Goal: Task Accomplishment & Management: Complete application form

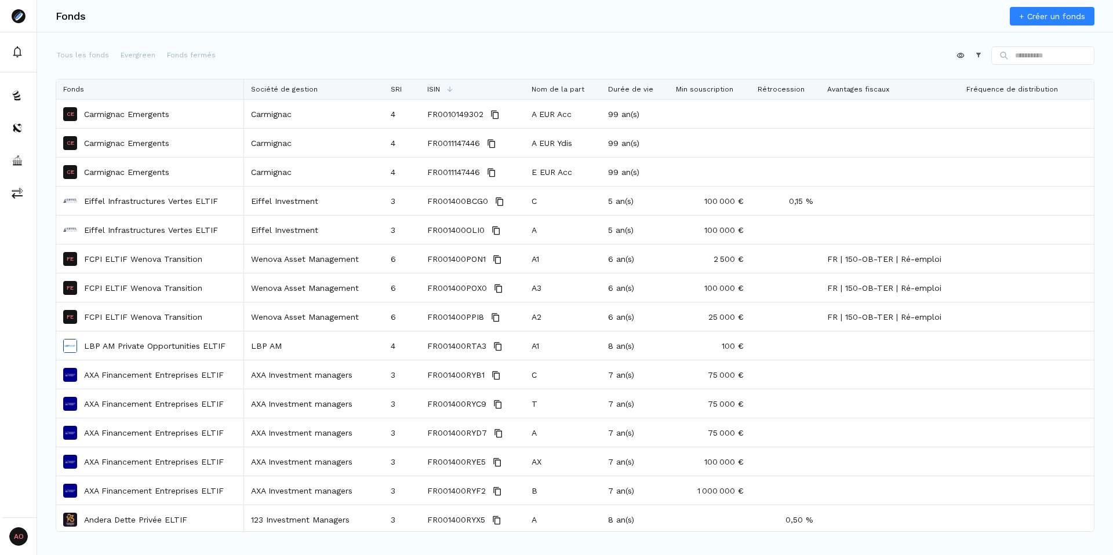
click at [543, 61] on div "Appliquer Constructeur" at bounding box center [575, 57] width 1039 height 23
click at [662, 57] on div "Appliquer Constructeur" at bounding box center [575, 57] width 1039 height 23
click at [135, 60] on p "Evergreen" at bounding box center [138, 55] width 35 height 10
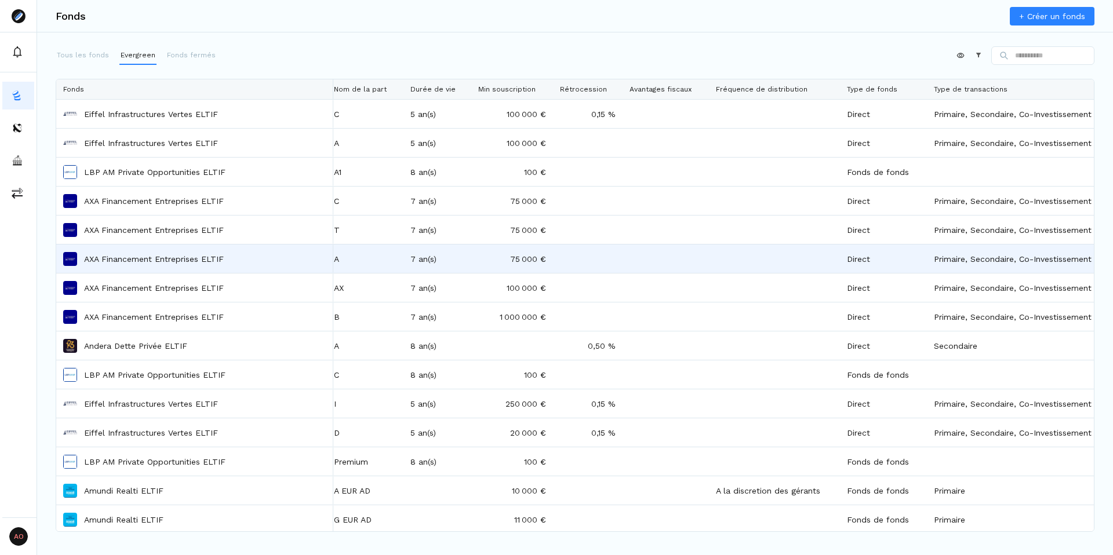
scroll to position [0, 695]
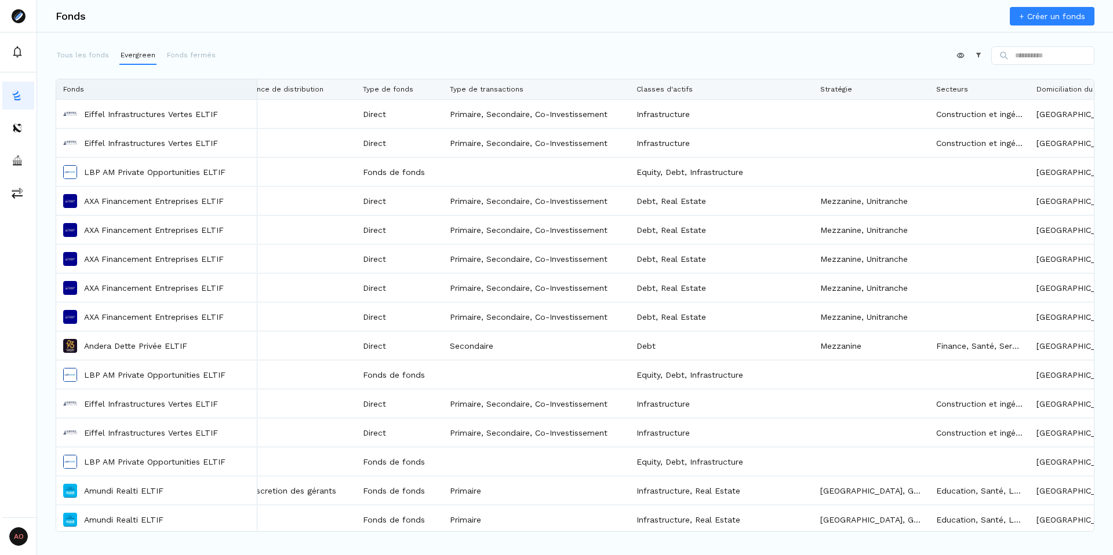
drag, startPoint x: 330, startPoint y: 87, endPoint x: 250, endPoint y: 90, distance: 80.6
click at [254, 90] on div at bounding box center [256, 89] width 5 height 20
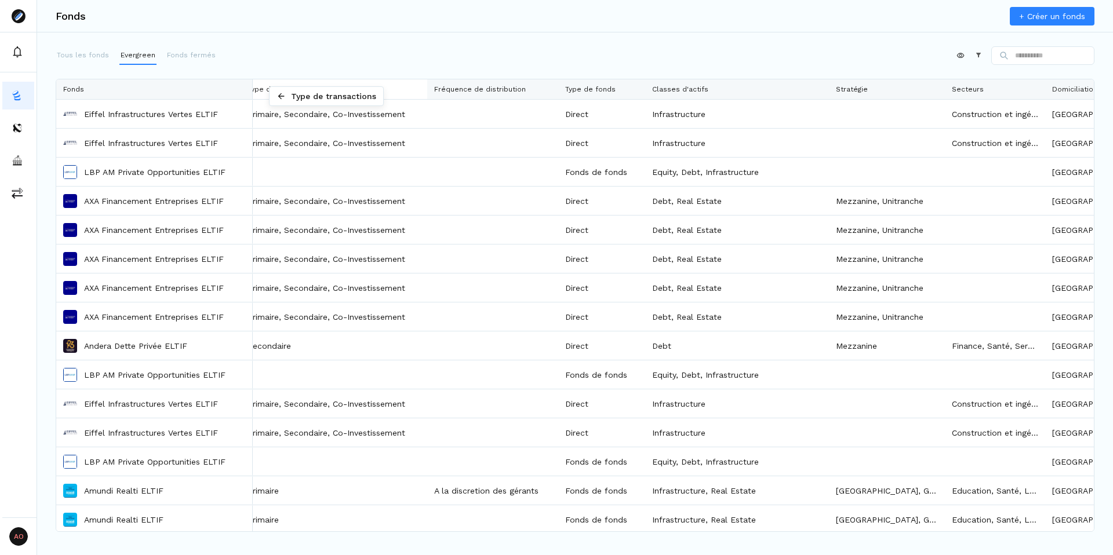
scroll to position [0, 660]
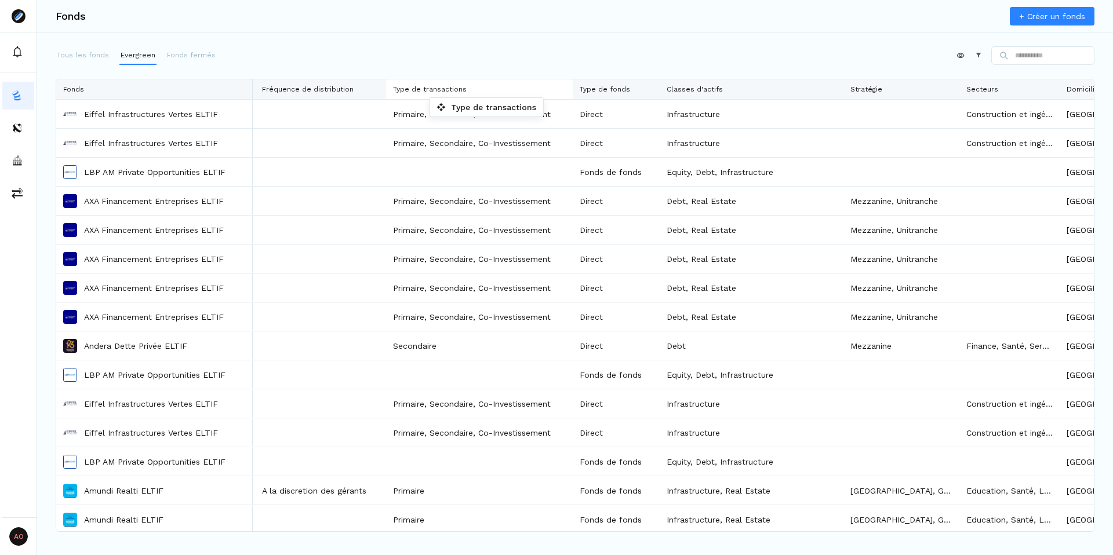
drag, startPoint x: 550, startPoint y: 87, endPoint x: 435, endPoint y: 100, distance: 116.1
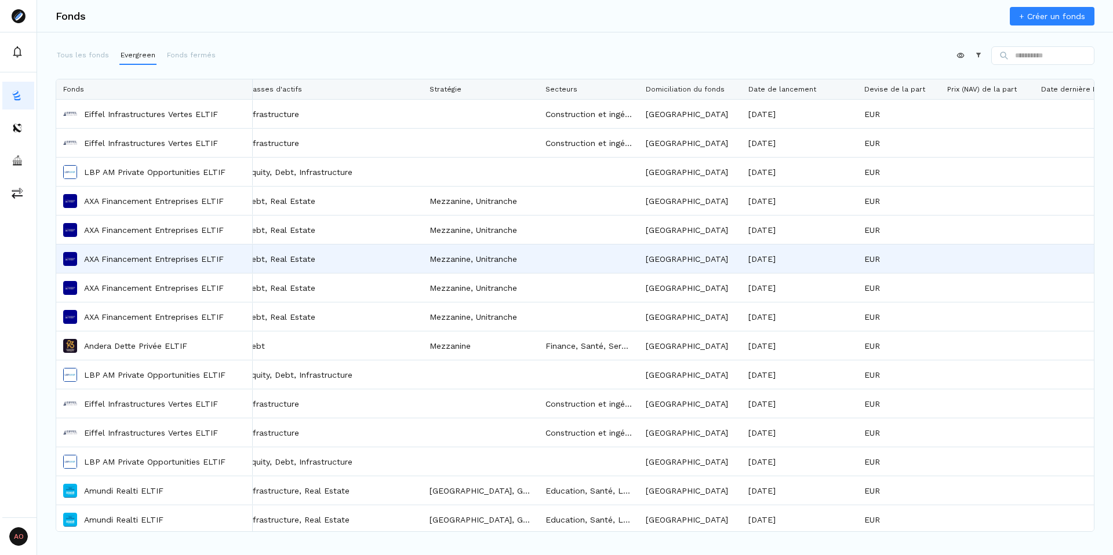
scroll to position [0, 0]
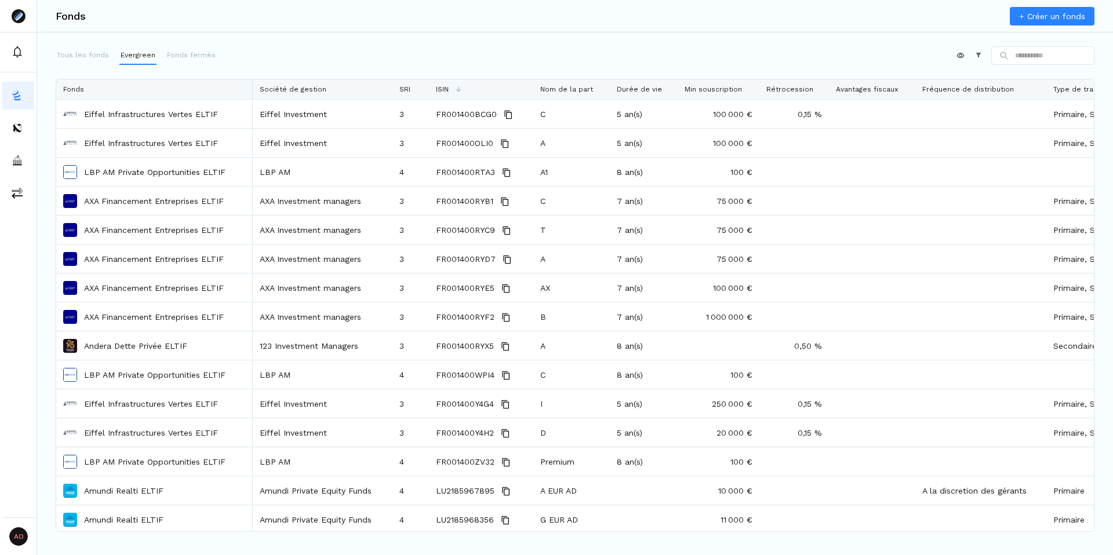
click at [75, 65] on div "Appliquer Constructeur" at bounding box center [575, 57] width 1039 height 23
click at [84, 55] on p "Tous les fonds" at bounding box center [83, 55] width 52 height 10
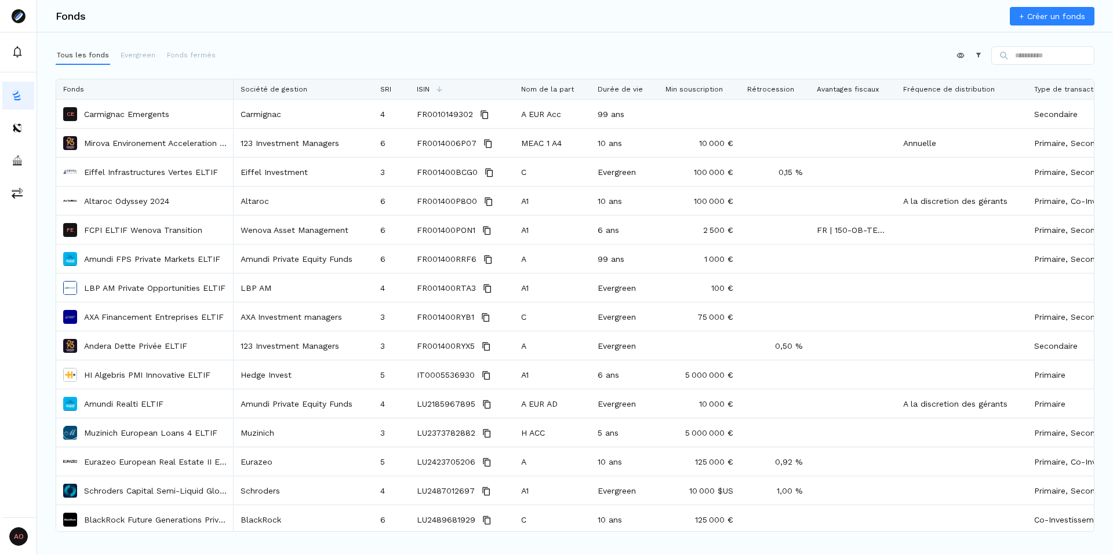
drag, startPoint x: 252, startPoint y: 90, endPoint x: 232, endPoint y: 90, distance: 19.1
click at [232, 90] on div at bounding box center [233, 89] width 5 height 20
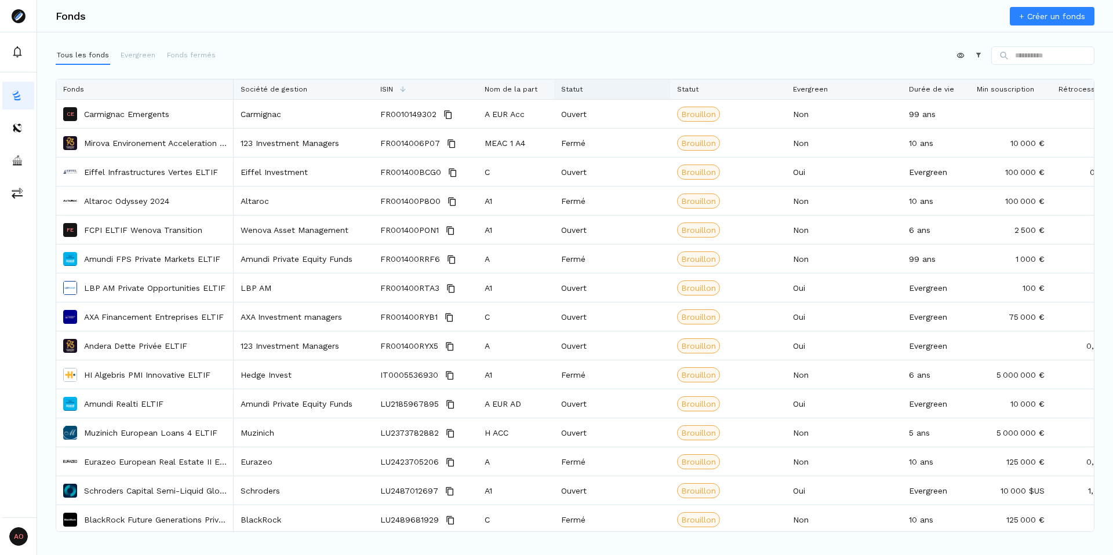
click at [659, 89] on div "Statut" at bounding box center [612, 89] width 102 height 20
click at [547, 88] on div "Nom de la part" at bounding box center [516, 89] width 63 height 20
click at [467, 88] on div "ISIN" at bounding box center [425, 89] width 90 height 20
click at [360, 88] on div "Société de gestion" at bounding box center [304, 89] width 126 height 20
click at [219, 89] on div "Fonds" at bounding box center [144, 89] width 163 height 20
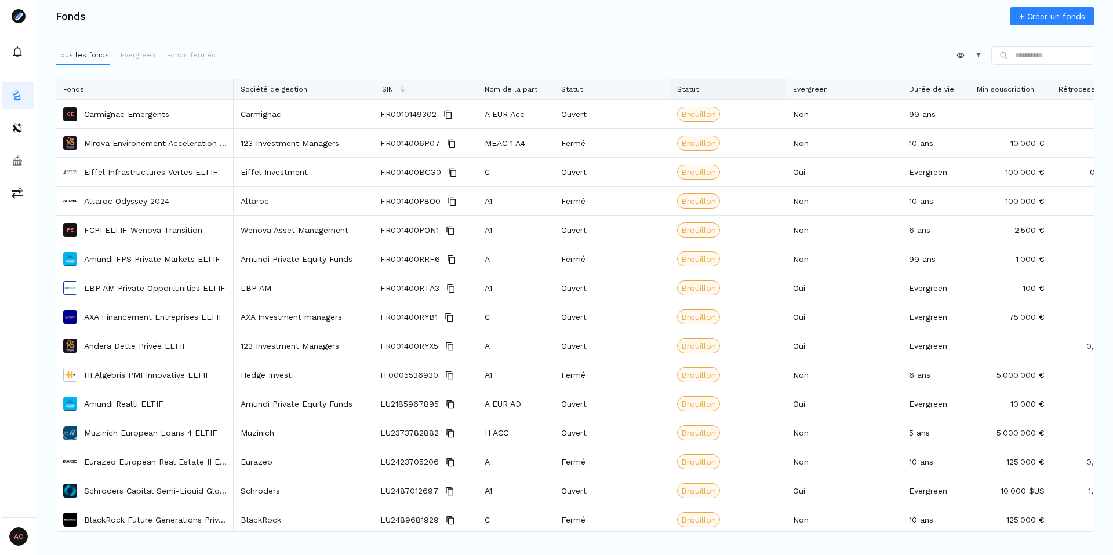
click at [773, 90] on div "Statut" at bounding box center [728, 89] width 102 height 20
click at [354, 66] on div "Appliquer Constructeur" at bounding box center [575, 57] width 1039 height 23
click at [388, 60] on div "Appliquer Constructeur" at bounding box center [575, 57] width 1039 height 23
click at [366, 52] on div "Appliquer Constructeur" at bounding box center [575, 57] width 1039 height 23
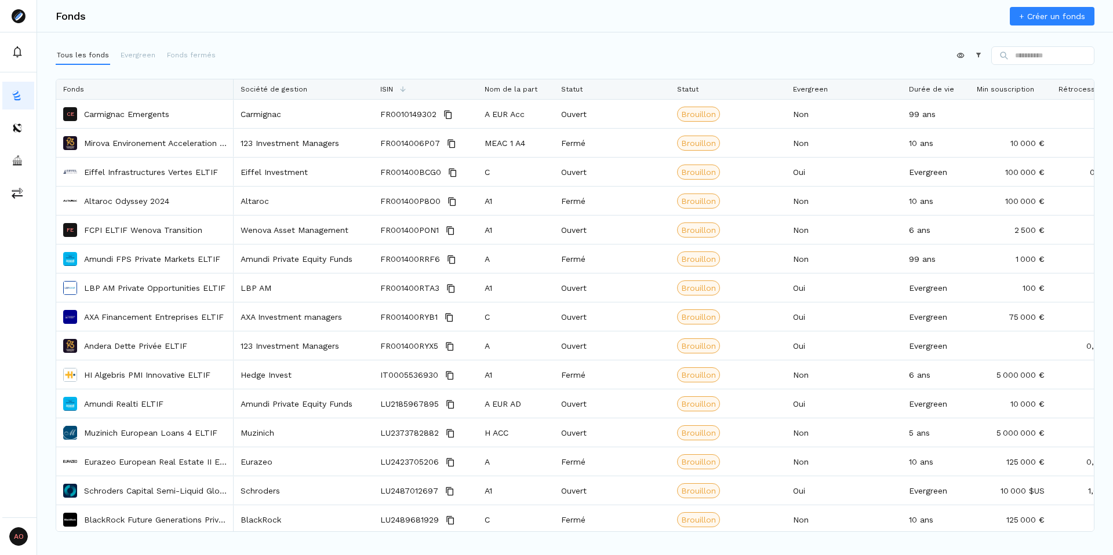
click at [1047, 7] on div "+ Créer un fonds" at bounding box center [1052, 16] width 85 height 19
click at [1030, 14] on link "+ Créer un fonds" at bounding box center [1052, 16] width 85 height 19
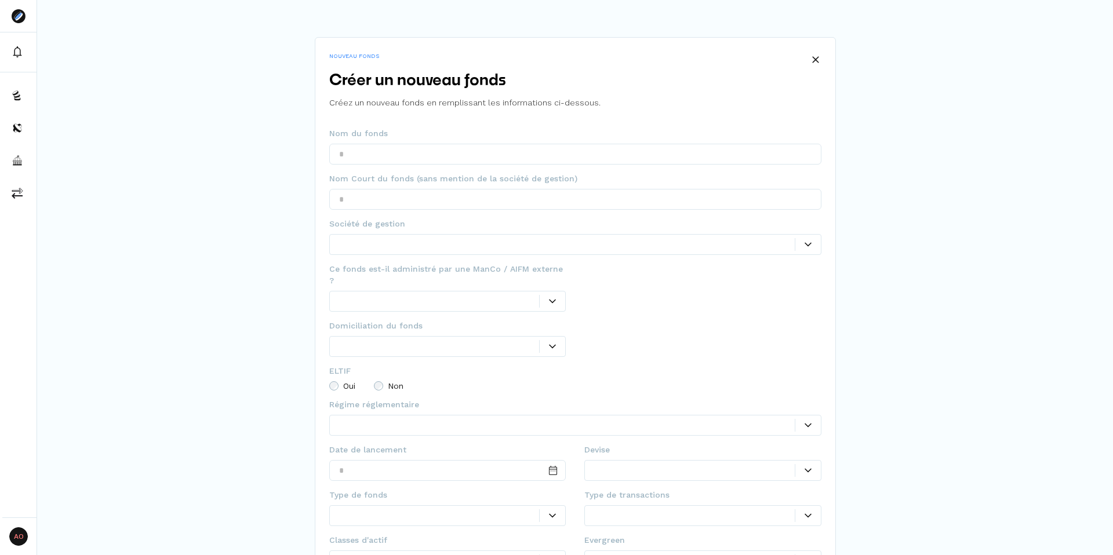
scroll to position [57, 0]
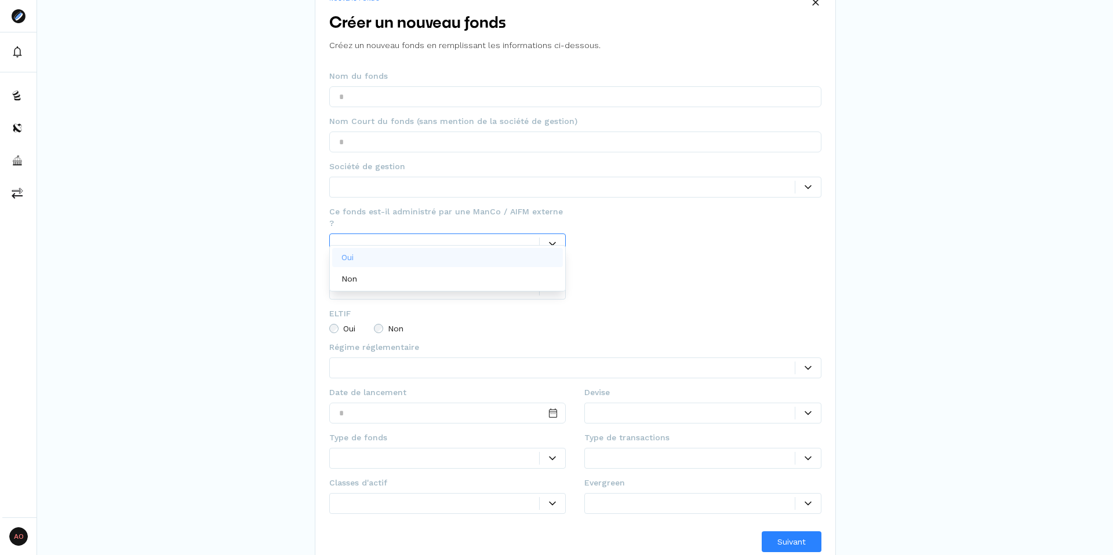
click at [384, 238] on div at bounding box center [439, 244] width 201 height 12
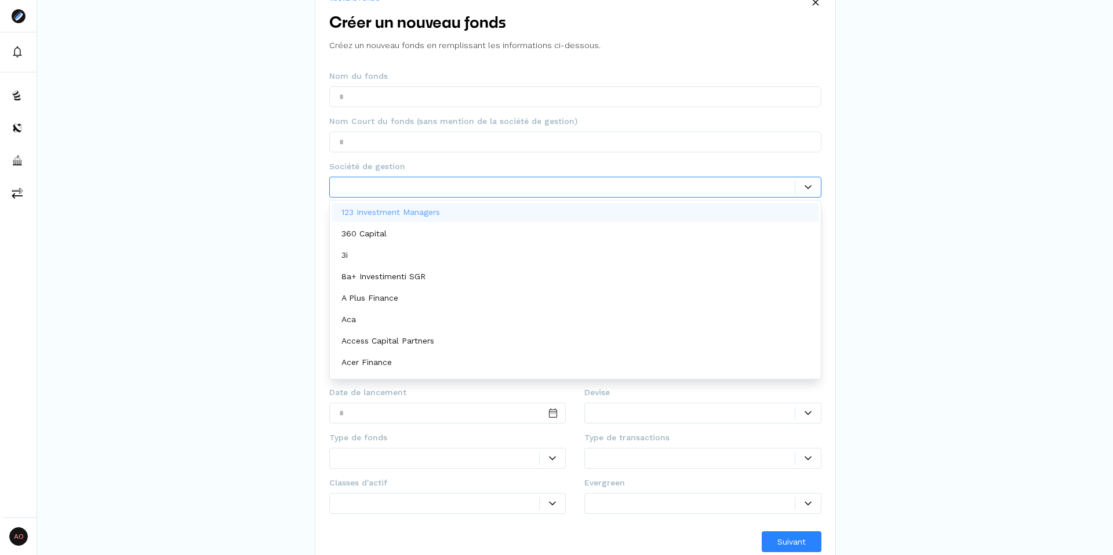
click at [372, 184] on div at bounding box center [567, 187] width 456 height 12
click at [370, 145] on input "text" at bounding box center [575, 142] width 492 height 21
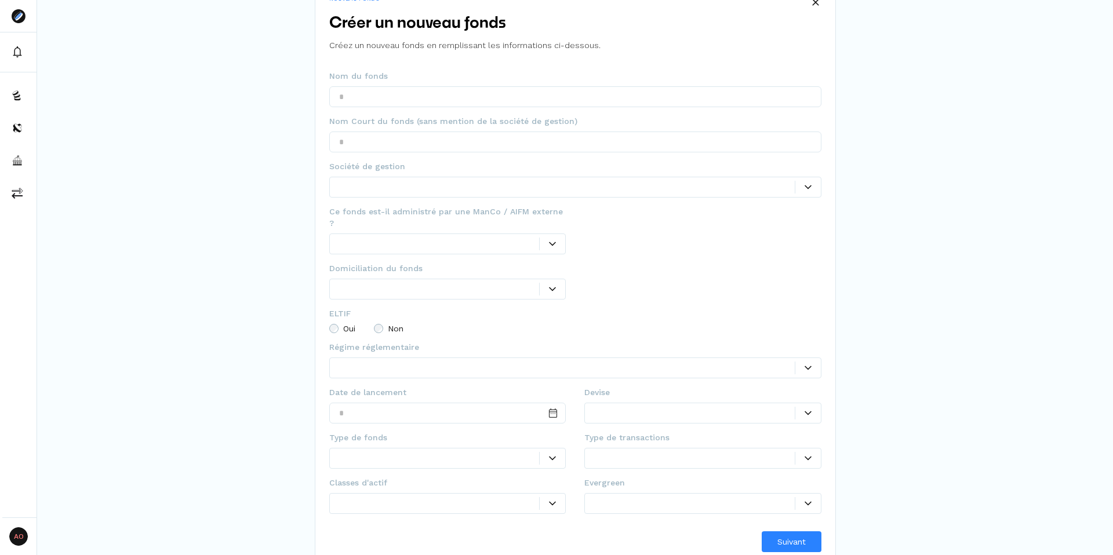
click at [275, 175] on div "NOUVEAU FONDS Créer un nouveau fonds Créez un nouveau fonds en remplissant les …" at bounding box center [575, 255] width 1076 height 624
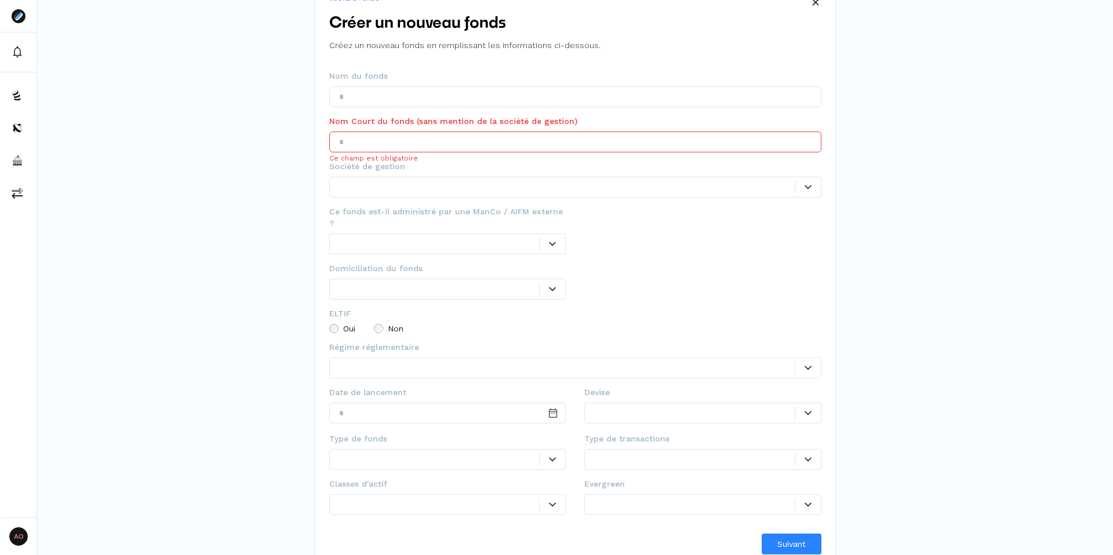
click at [379, 345] on fieldset "Régime réglementaire" at bounding box center [575, 363] width 492 height 45
click at [401, 362] on div at bounding box center [567, 368] width 456 height 12
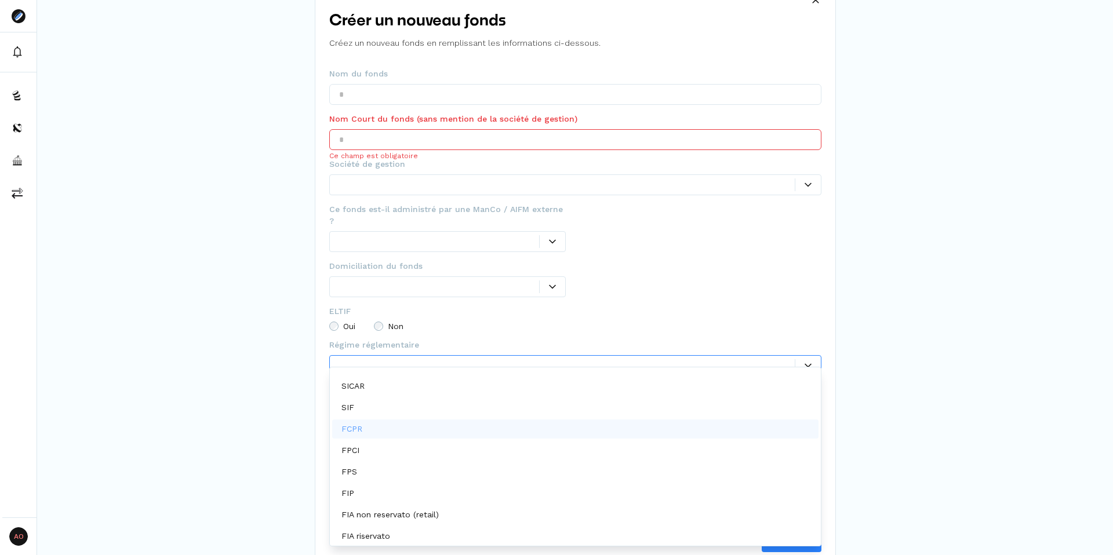
scroll to position [0, 0]
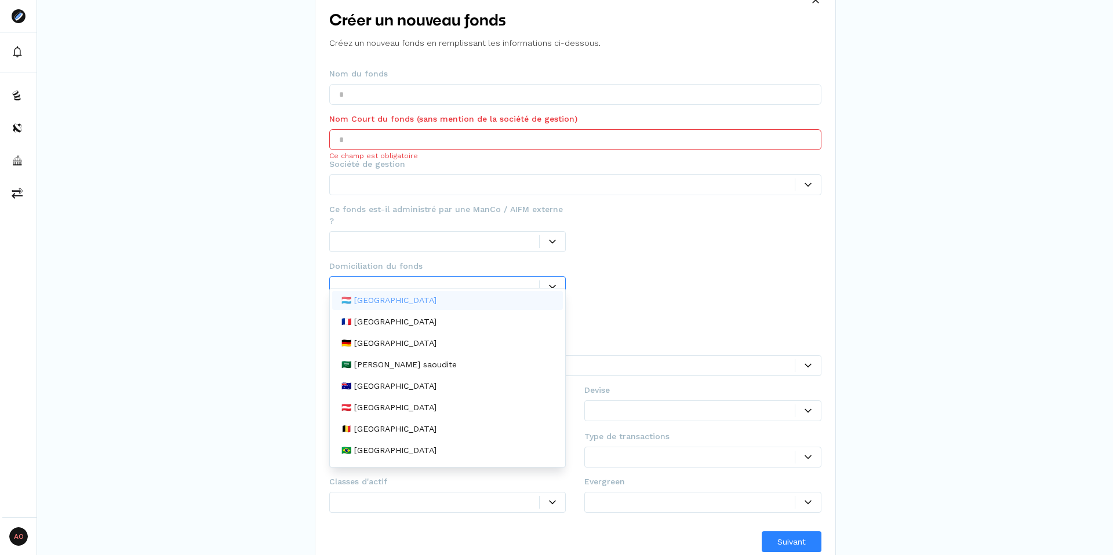
click at [399, 281] on div at bounding box center [439, 287] width 201 height 12
click at [379, 319] on p "🇫🇷 France" at bounding box center [388, 322] width 95 height 12
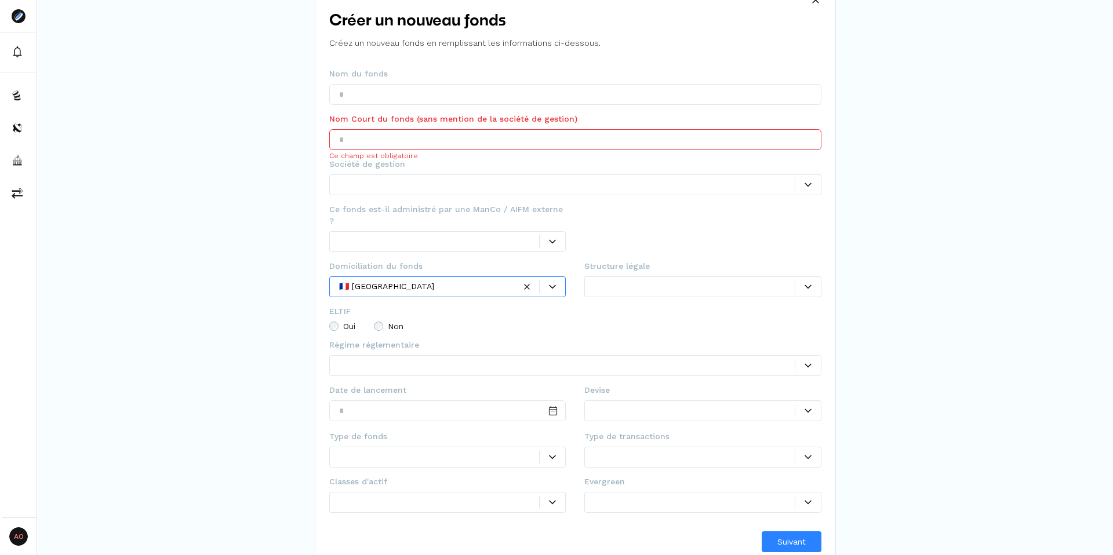
click at [642, 281] on div at bounding box center [694, 287] width 201 height 12
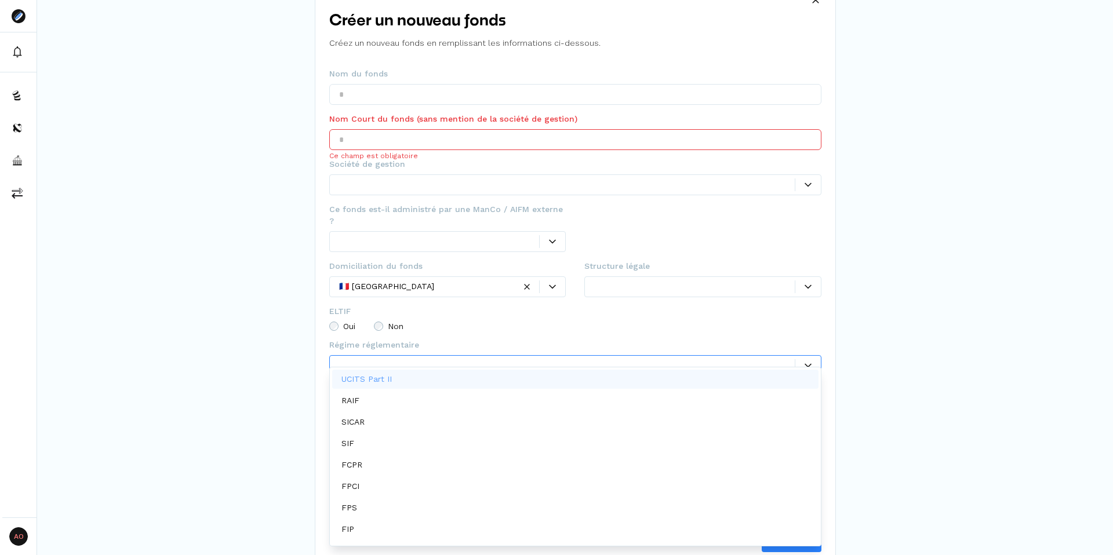
click at [379, 359] on div at bounding box center [567, 365] width 456 height 12
click at [25, 90] on button "Fonds" at bounding box center [73, 96] width 143 height 28
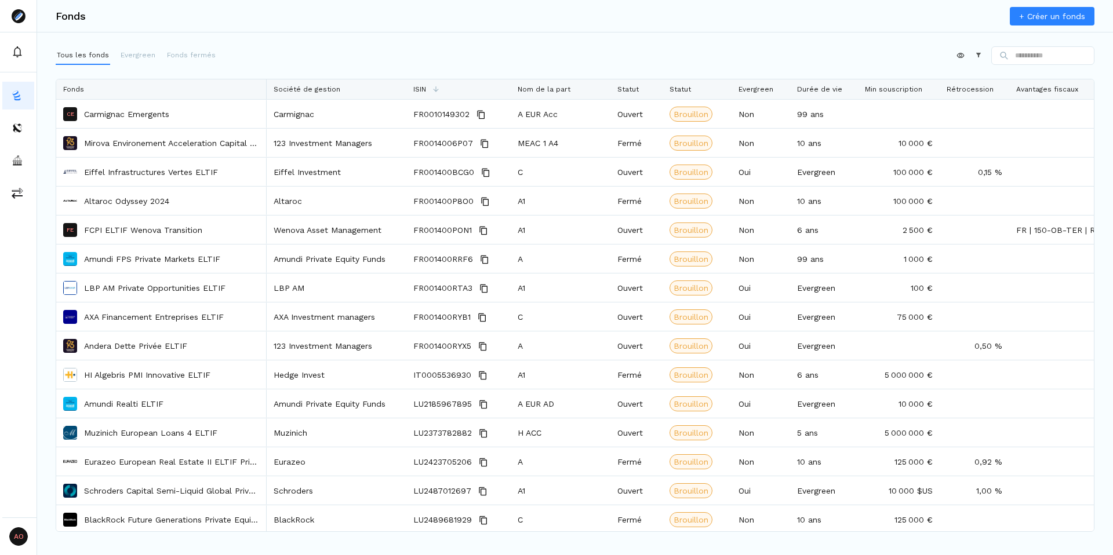
drag, startPoint x: 401, startPoint y: 89, endPoint x: 264, endPoint y: 89, distance: 137.4
click at [264, 89] on div at bounding box center [266, 89] width 5 height 20
click at [322, 56] on div "Appliquer Constructeur" at bounding box center [575, 57] width 1039 height 23
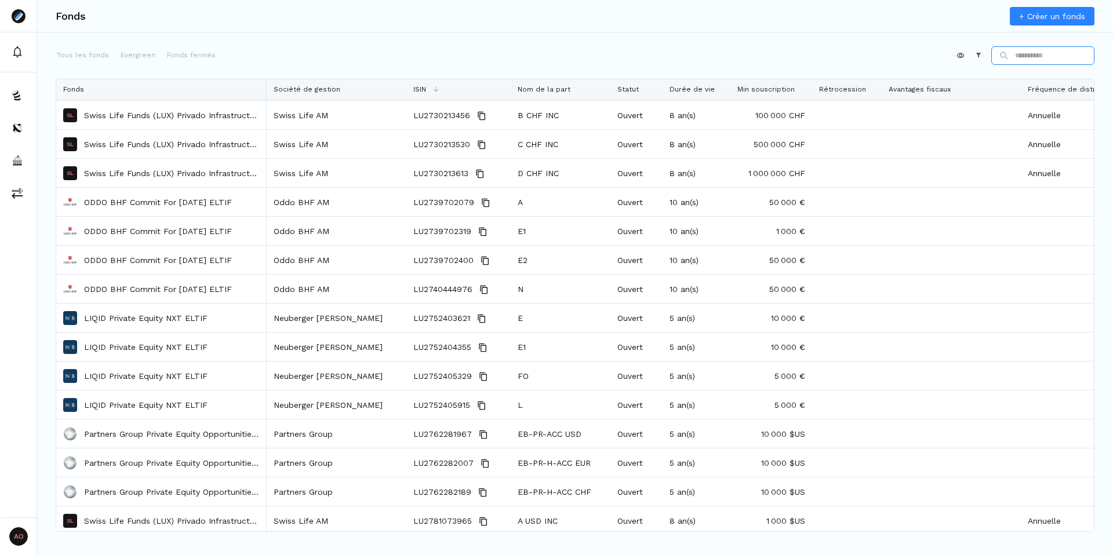
scroll to position [1912, 0]
click at [126, 52] on p "Evergreen" at bounding box center [138, 55] width 35 height 10
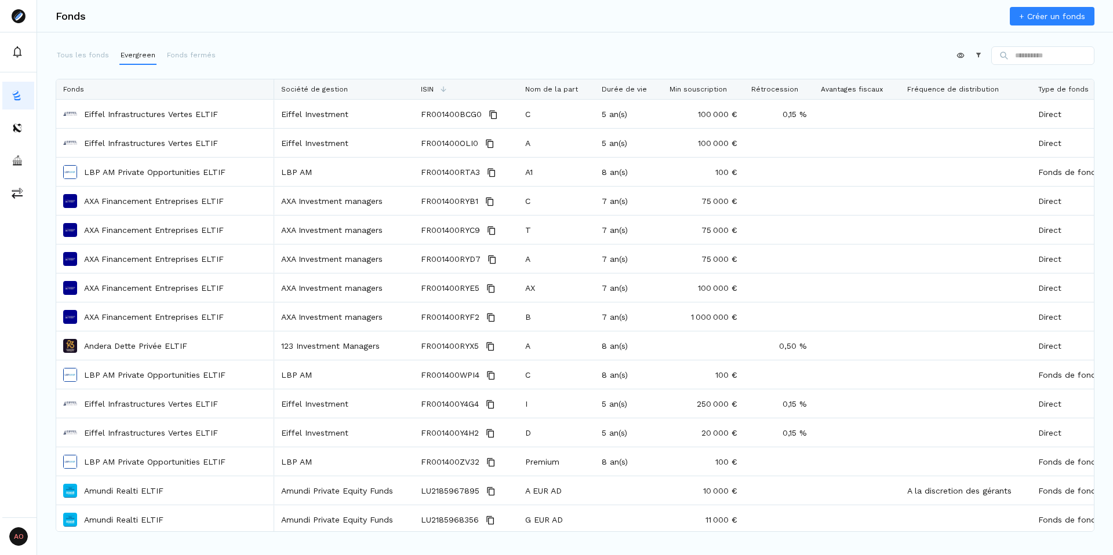
drag, startPoint x: 332, startPoint y: 88, endPoint x: 272, endPoint y: 88, distance: 59.7
click at [272, 88] on div at bounding box center [273, 89] width 5 height 20
click at [342, 59] on div "Appliquer Constructeur" at bounding box center [575, 57] width 1039 height 23
click at [243, 58] on div "Appliquer Constructeur" at bounding box center [575, 57] width 1039 height 23
click at [303, 64] on div "Appliquer Constructeur" at bounding box center [575, 57] width 1039 height 23
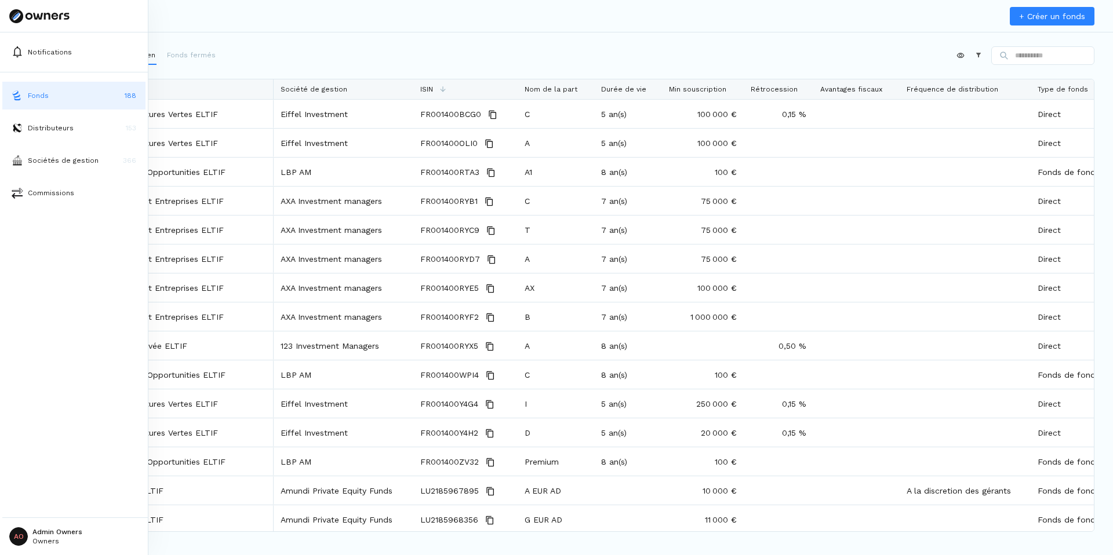
click at [45, 539] on html "Notifications Fonds 188 Distributeurs 153 Sociétés de gestion 366 Commissions A…" at bounding box center [556, 277] width 1113 height 555
click at [50, 477] on p "Paramètres" at bounding box center [55, 478] width 45 height 12
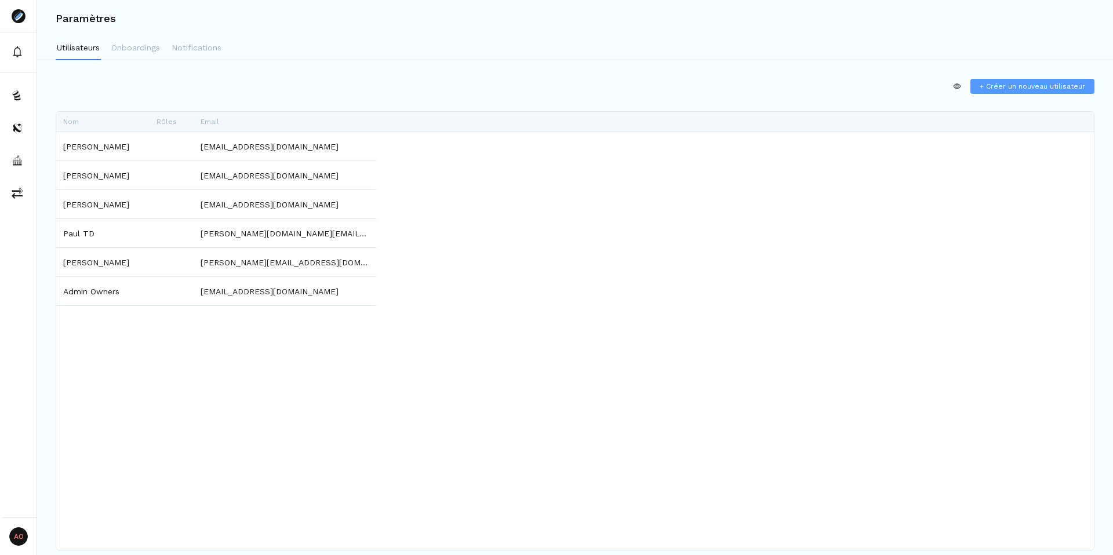
click at [1019, 89] on span "+ Créer un nouveau utilisateur" at bounding box center [1033, 86] width 106 height 10
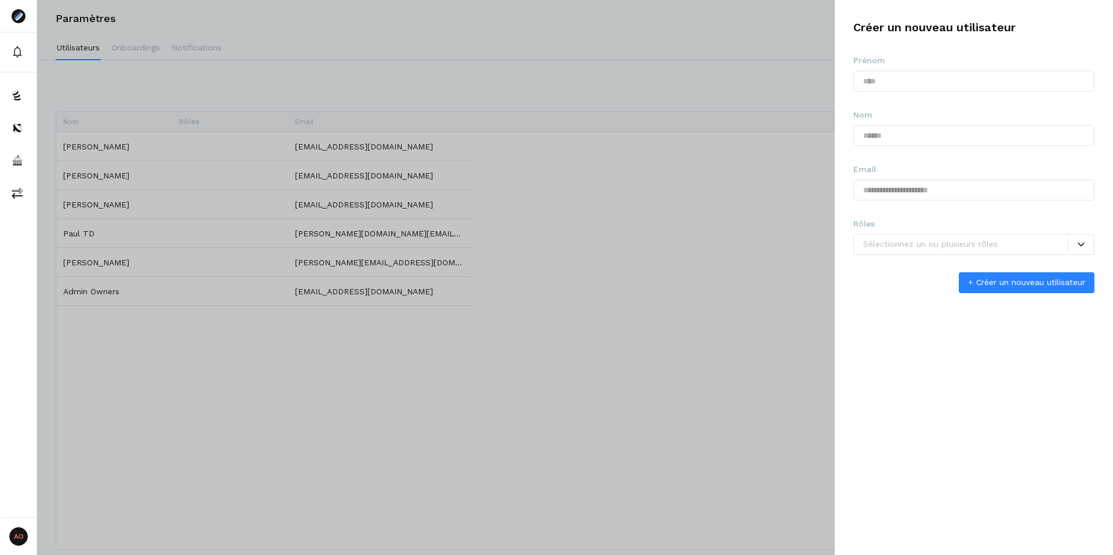
click at [683, 69] on div at bounding box center [556, 277] width 1113 height 555
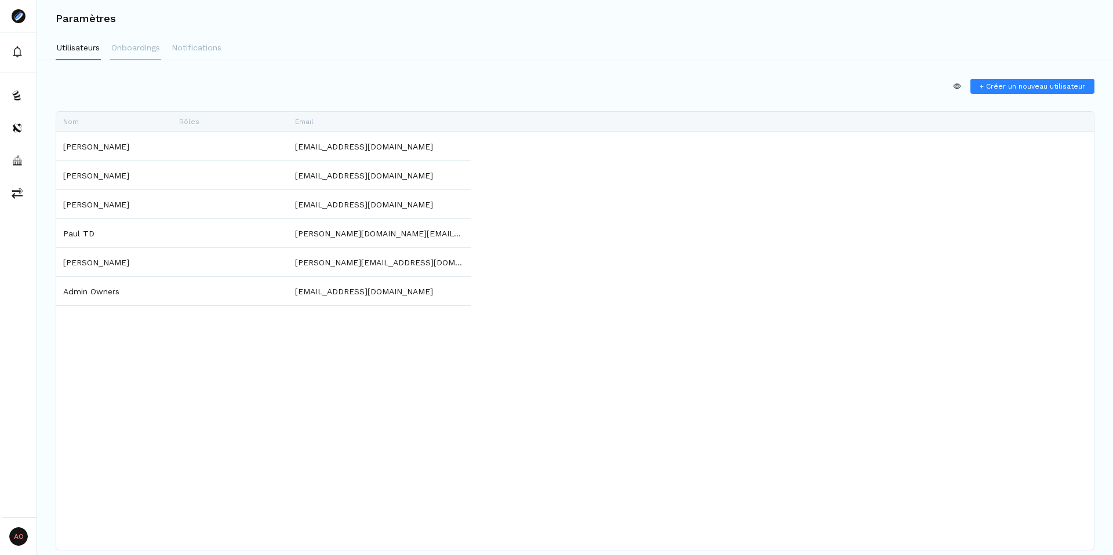
click at [136, 49] on p "Onboardings" at bounding box center [135, 48] width 49 height 12
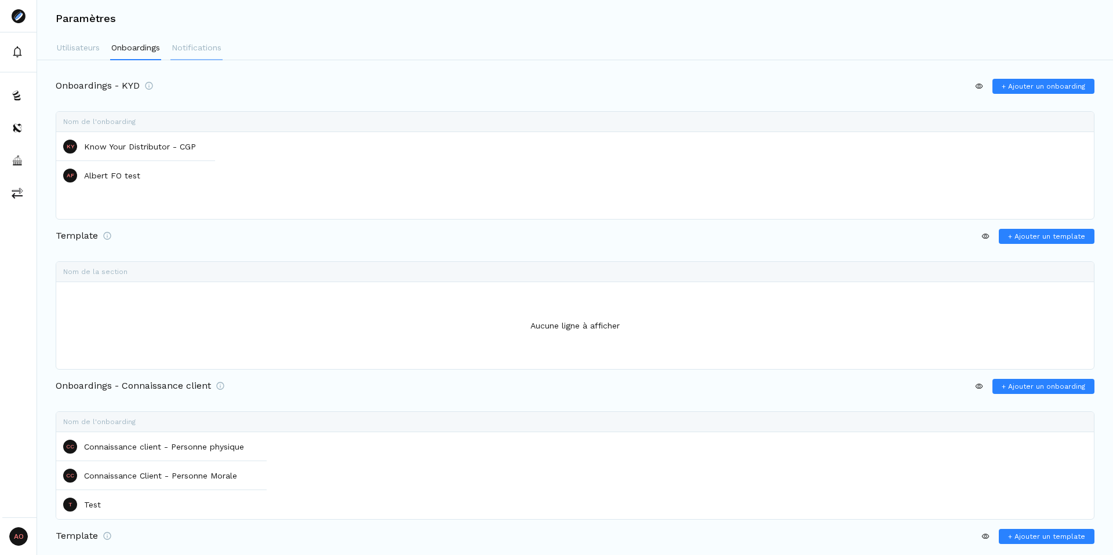
click at [190, 52] on p "Notifications" at bounding box center [197, 48] width 50 height 12
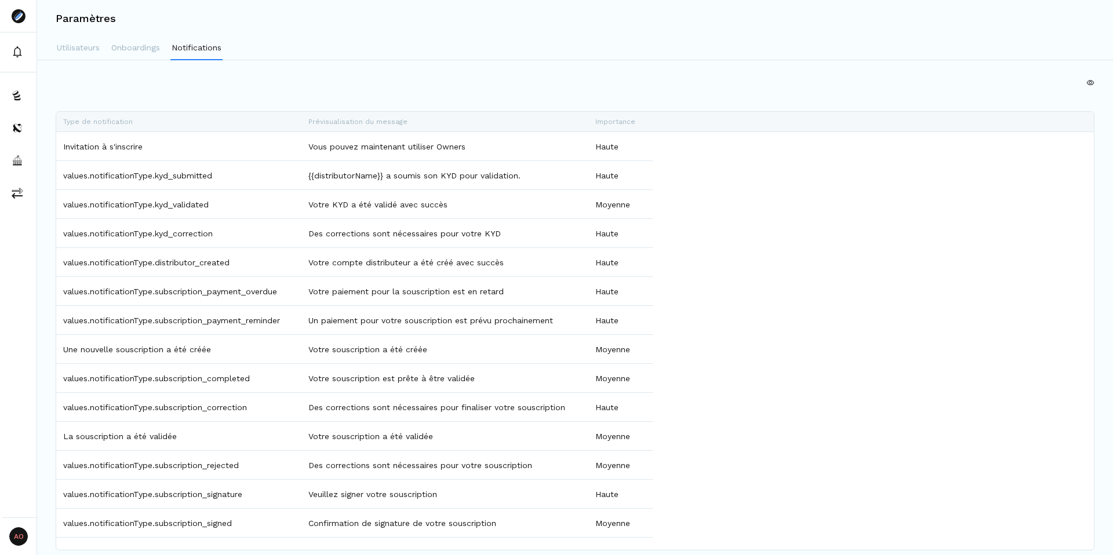
click at [310, 91] on div "+ Nouveau filtre" at bounding box center [575, 90] width 1039 height 23
click at [15, 93] on img at bounding box center [18, 96] width 12 height 12
